Goal: Transaction & Acquisition: Download file/media

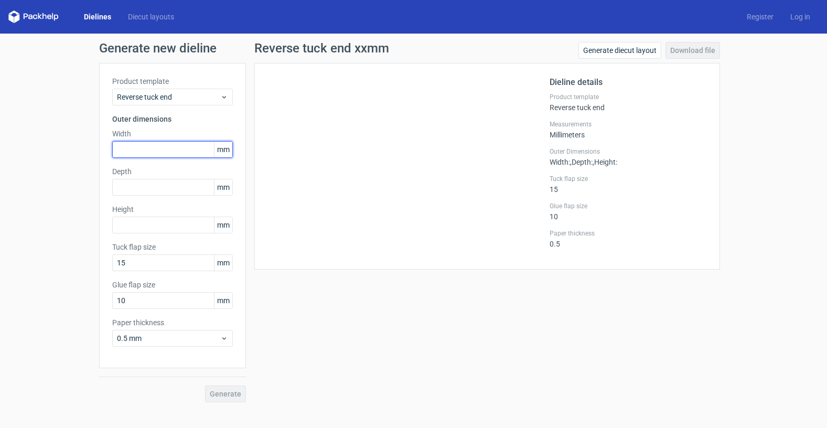
click at [132, 154] on input "text" at bounding box center [172, 149] width 121 height 17
type input "100"
click at [148, 188] on input "text" at bounding box center [172, 187] width 121 height 17
type input "60"
click at [124, 227] on input "text" at bounding box center [172, 225] width 121 height 17
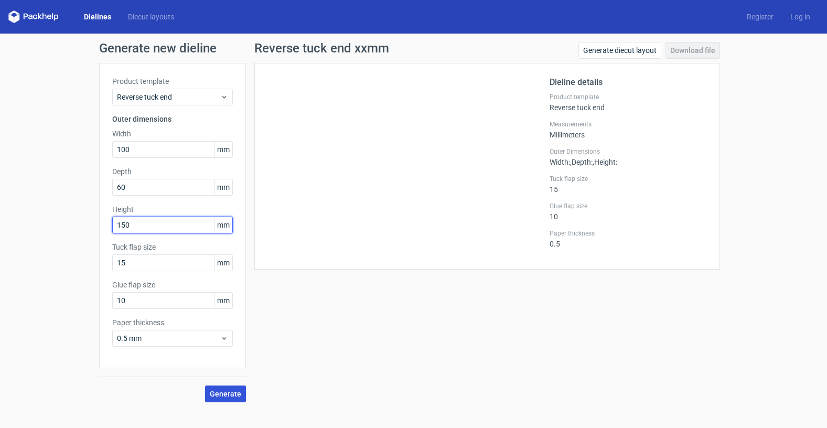
type input "150"
click at [222, 390] on span "Generate" at bounding box center [225, 393] width 31 height 7
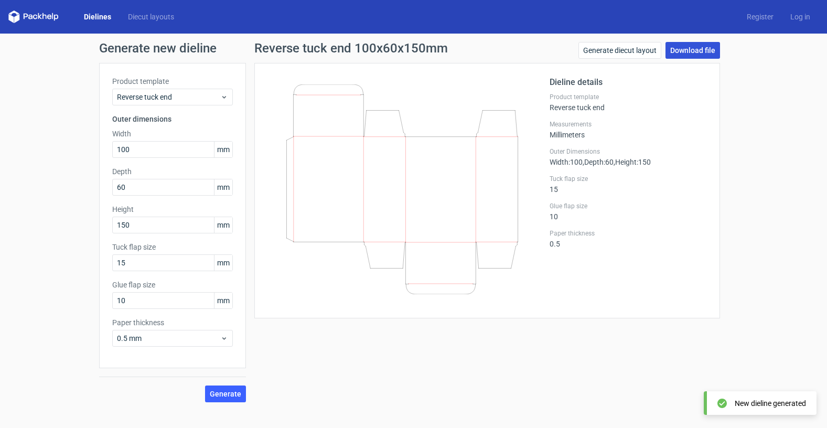
click at [679, 48] on link "Download file" at bounding box center [693, 50] width 55 height 17
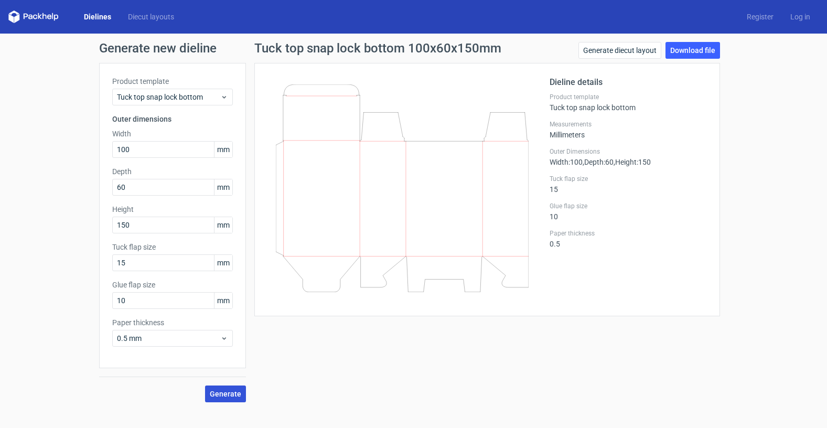
click at [229, 393] on span "Generate" at bounding box center [225, 393] width 31 height 7
click at [687, 48] on link "Download file" at bounding box center [693, 50] width 55 height 17
